Goal: Find specific page/section: Find specific page/section

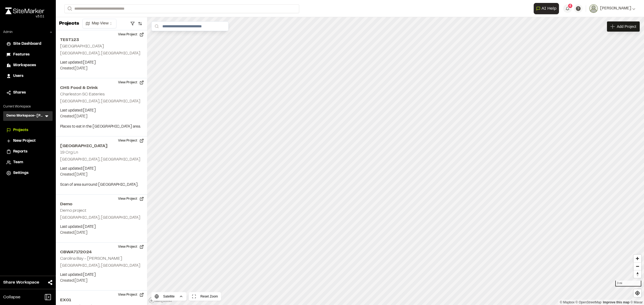
click at [23, 79] on span "Users" at bounding box center [18, 76] width 10 height 6
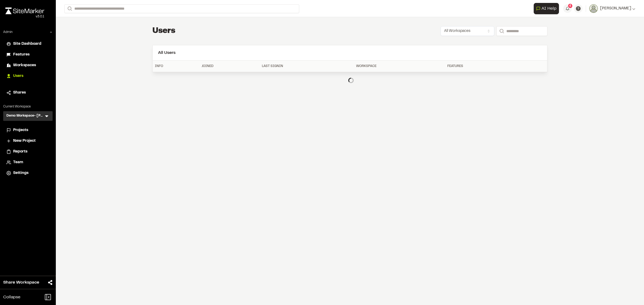
click at [25, 67] on span "Workspaces" at bounding box center [24, 66] width 23 height 6
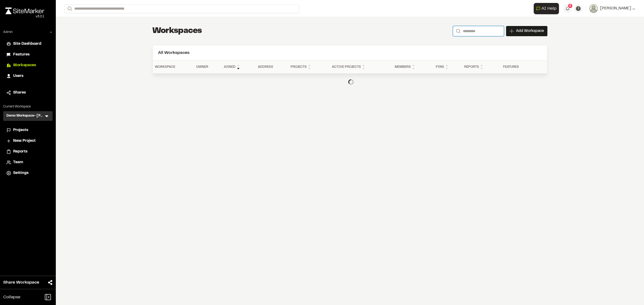
click at [467, 31] on input "Search" at bounding box center [478, 31] width 51 height 10
type input "******"
